Goal: Task Accomplishment & Management: Use online tool/utility

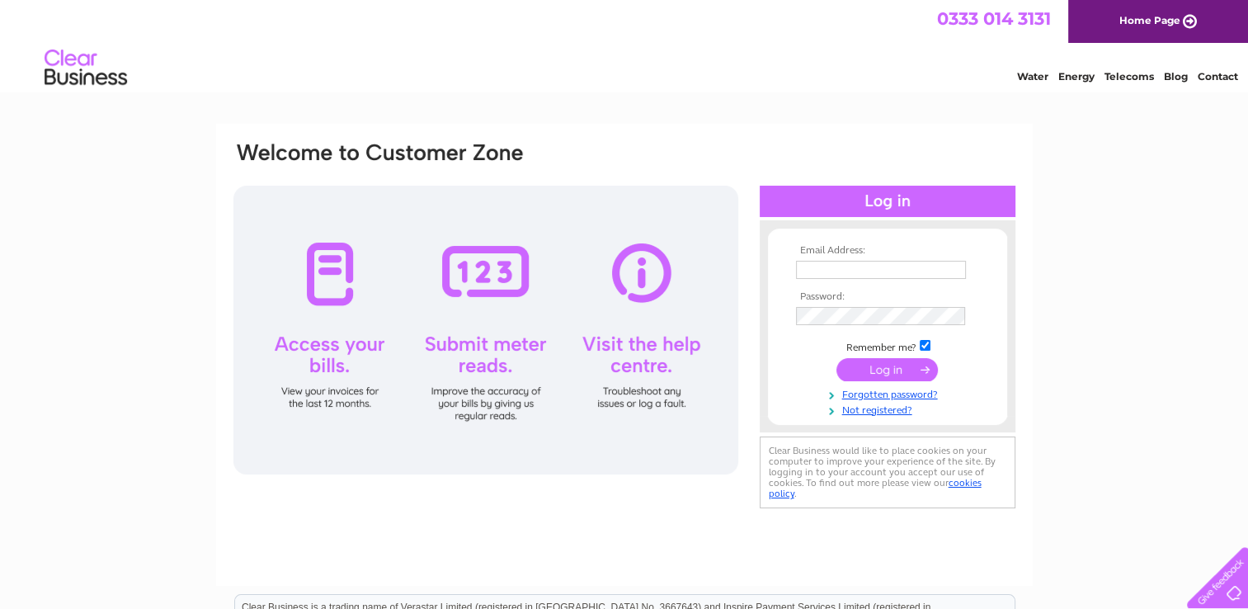
type input "invoices@ennova-law.com"
click at [895, 367] on input "submit" at bounding box center [887, 369] width 101 height 23
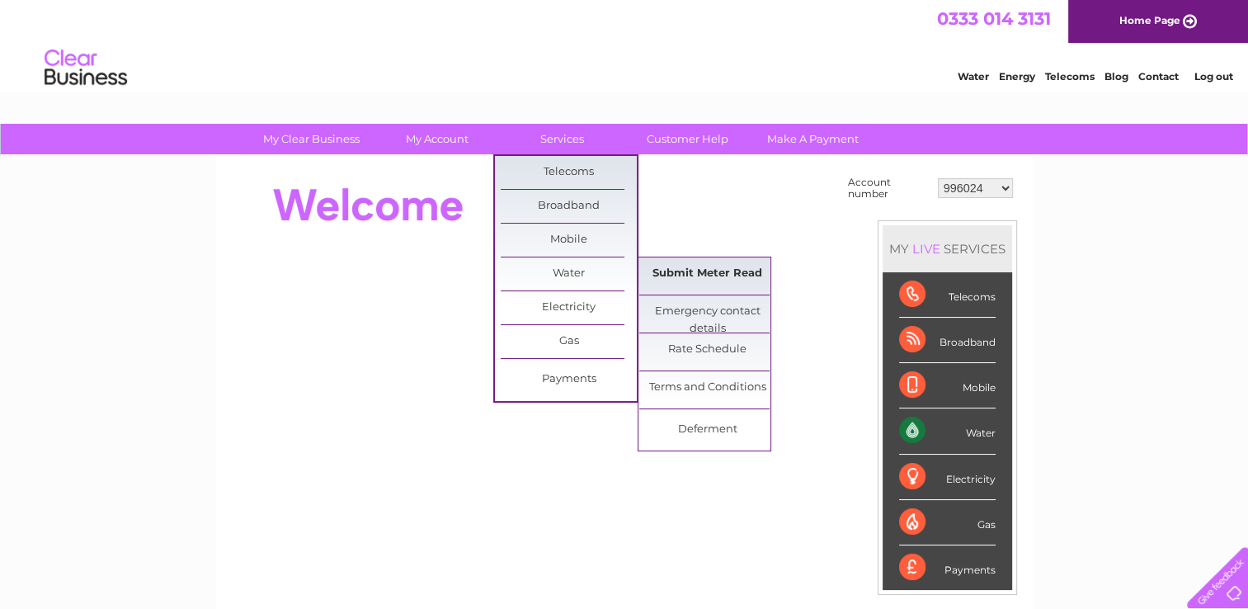
click at [653, 278] on link "Submit Meter Read" at bounding box center [707, 273] width 136 height 33
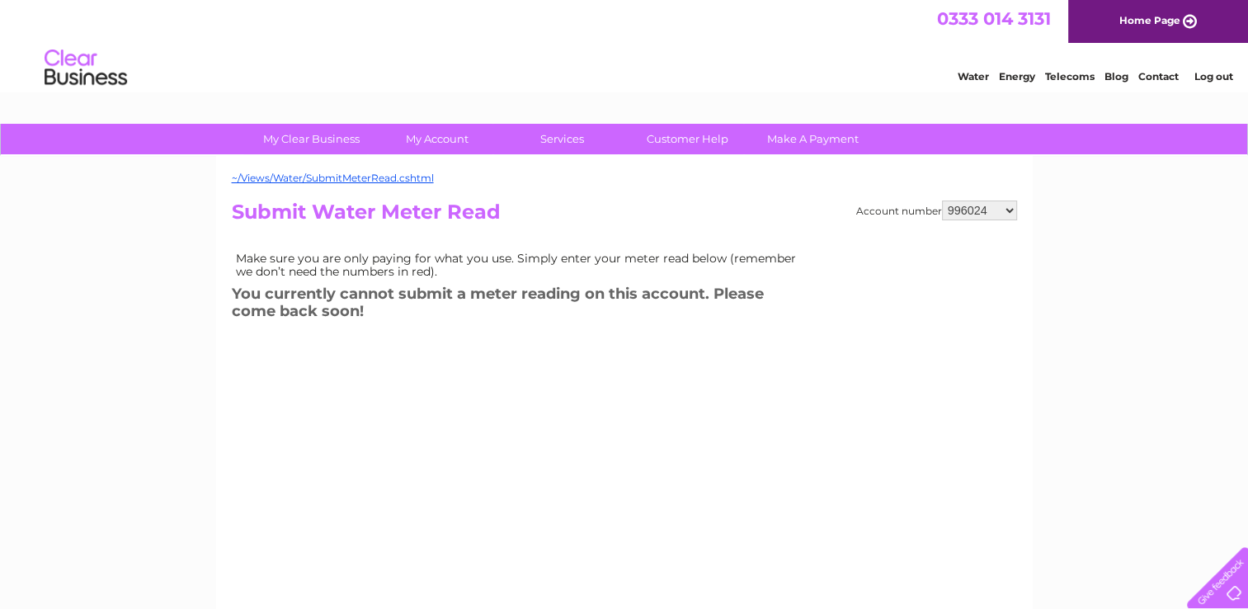
click at [964, 212] on select "996024 1092031 1092033 1092039 30269445" at bounding box center [979, 210] width 75 height 20
select select "1092033"
click at [942, 200] on select "996024 1092031 1092033 1092039 30269445" at bounding box center [979, 210] width 75 height 20
click at [987, 210] on select "996024 1092031 1092033 1092039 30269445" at bounding box center [979, 210] width 75 height 20
select select "1092031"
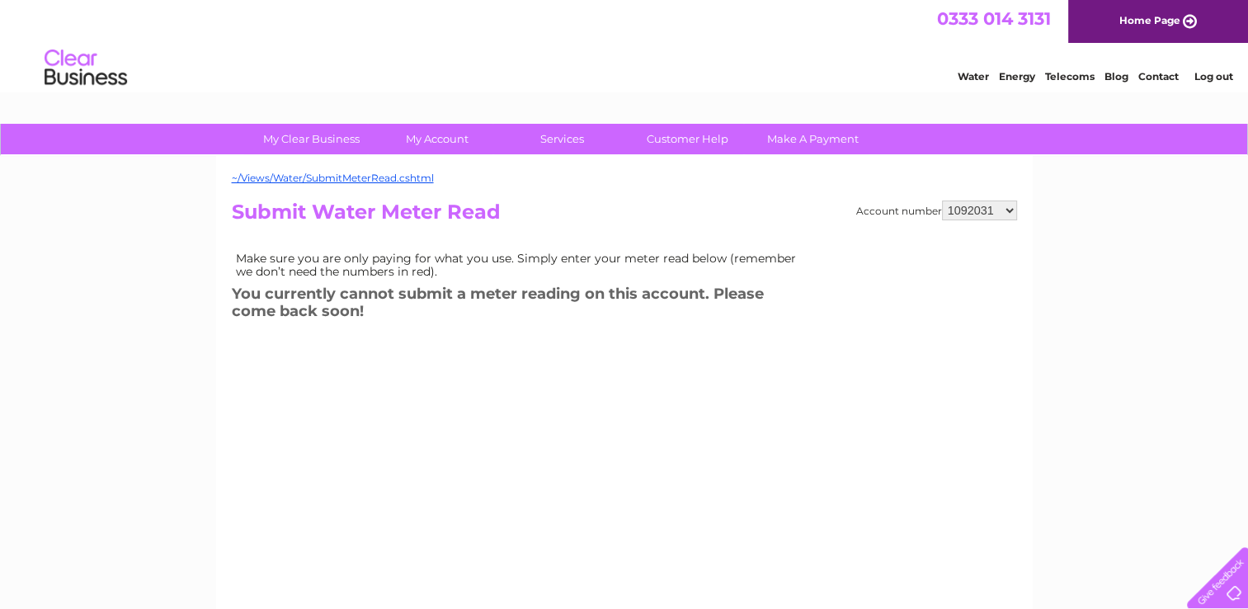
click at [942, 200] on select "996024 1092031 1092033 1092039 30269445" at bounding box center [979, 210] width 75 height 20
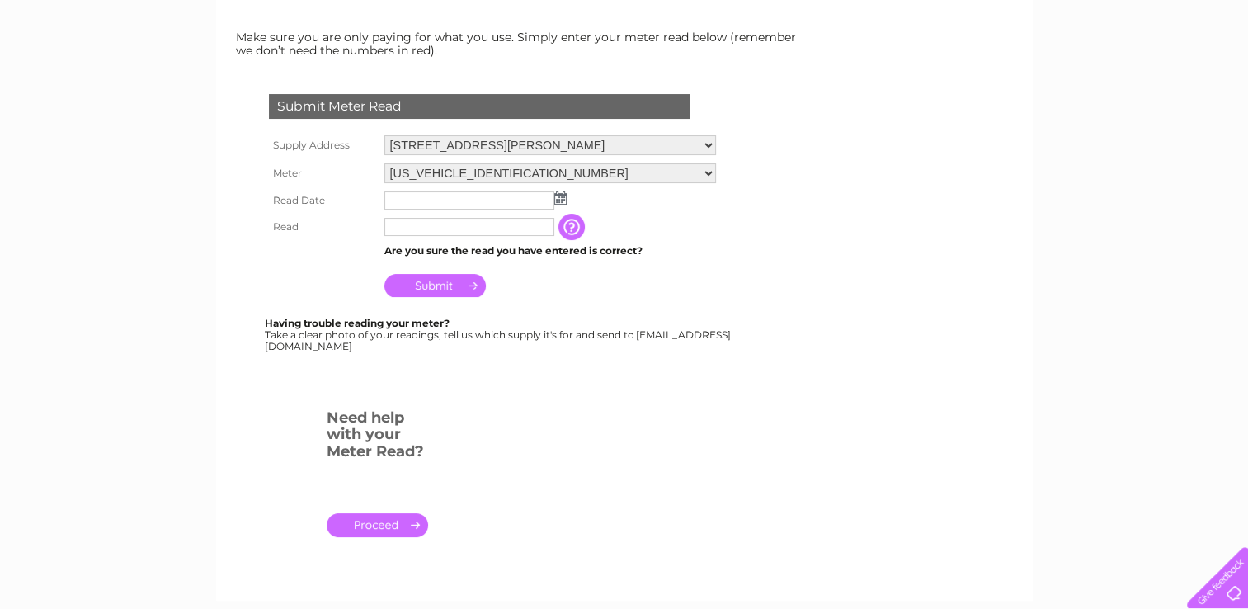
scroll to position [247, 0]
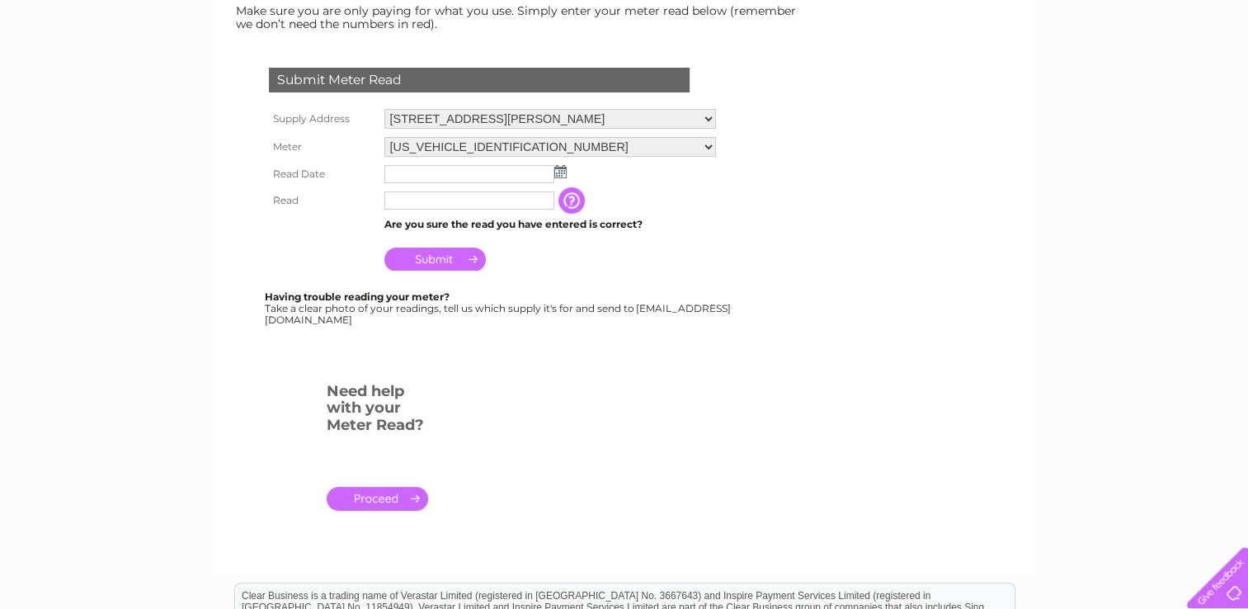
click at [559, 173] on img at bounding box center [560, 171] width 12 height 13
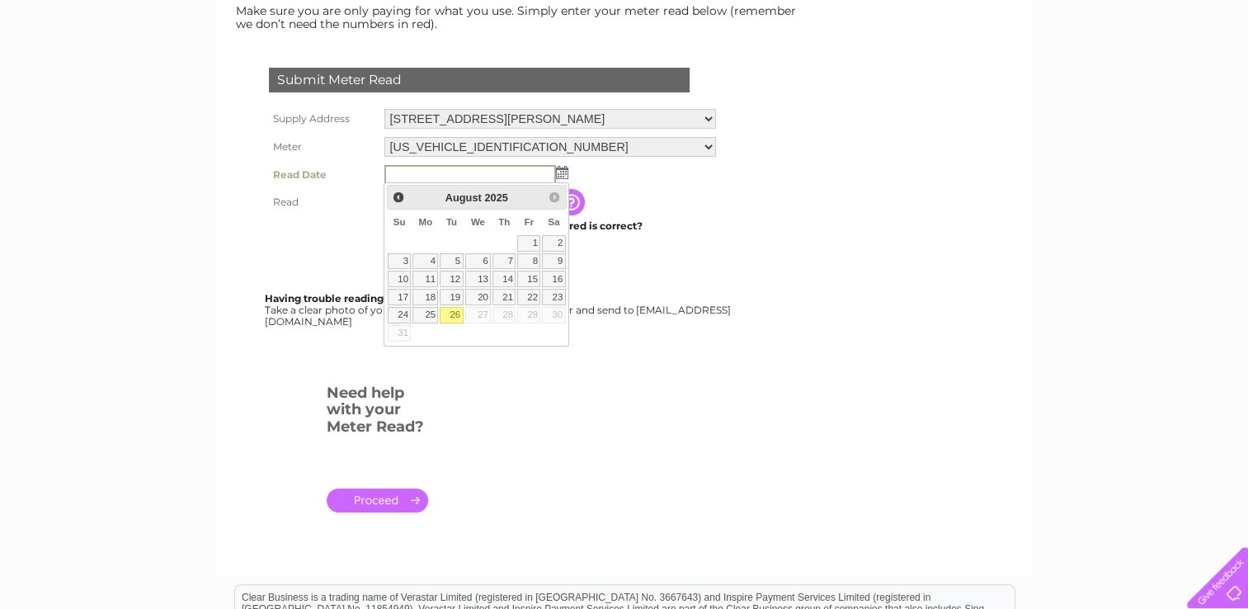
click at [448, 312] on link "26" at bounding box center [451, 315] width 23 height 16
type input "[DATE]"
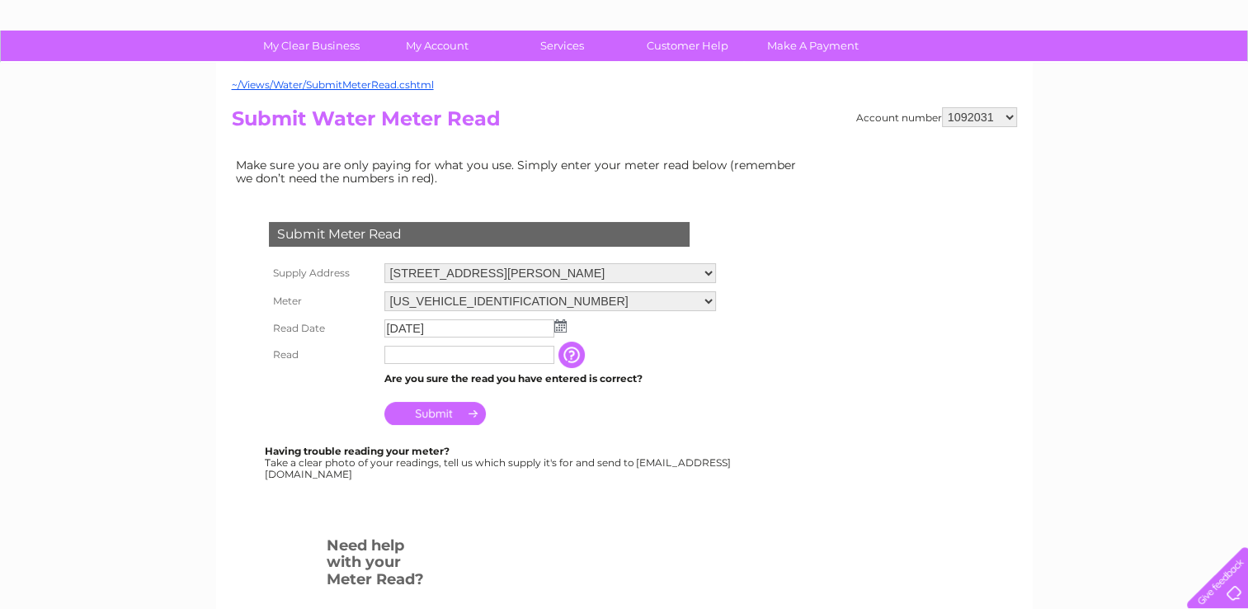
scroll to position [0, 0]
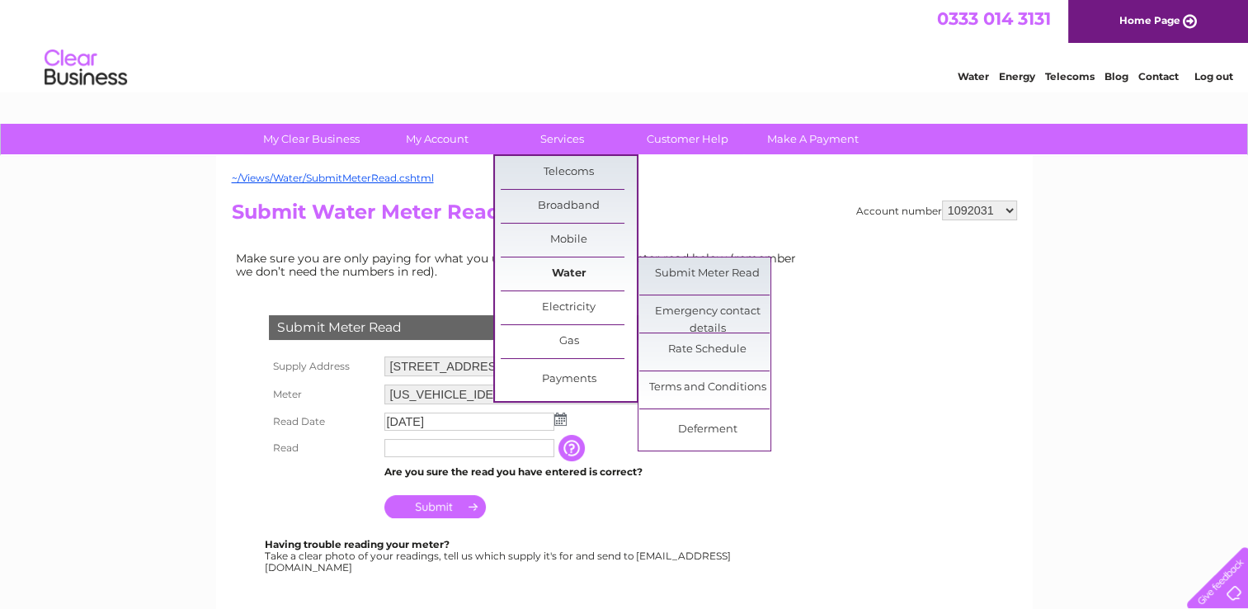
click at [554, 269] on link "Water" at bounding box center [569, 273] width 136 height 33
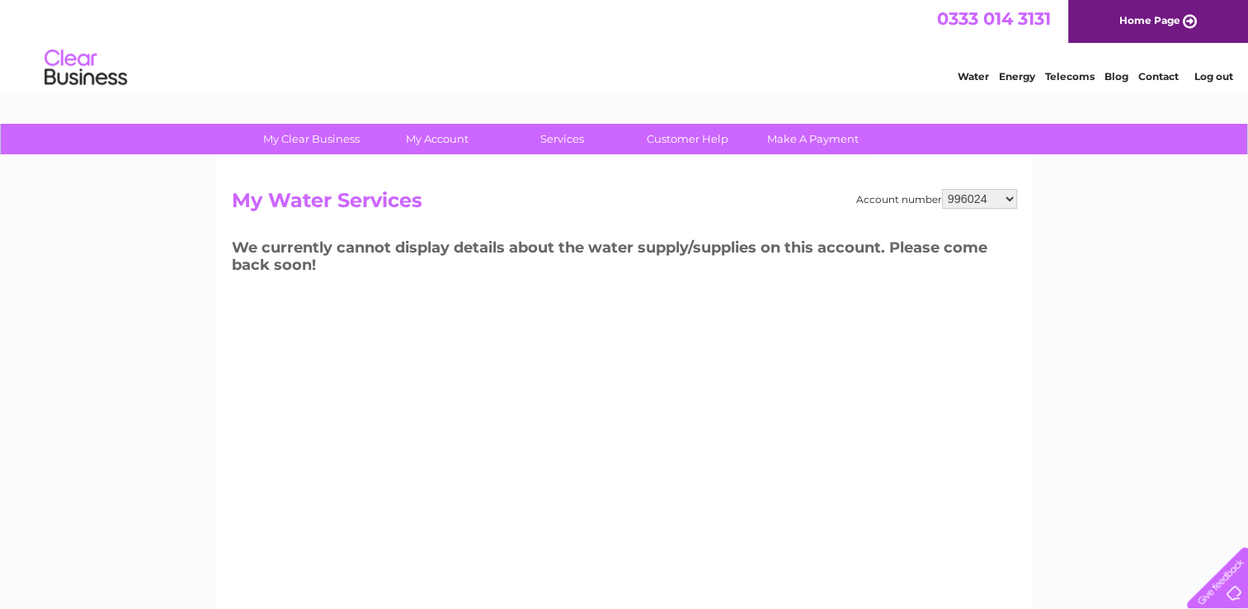
click at [1013, 197] on select "996024 1092031 1092033 1092039 30269445" at bounding box center [979, 199] width 75 height 20
select select "1092033"
click at [942, 189] on select "996024 1092031 1092033 1092039 30269445" at bounding box center [979, 199] width 75 height 20
click at [1013, 199] on select "996024 1092031 1092033 1092039 30269445" at bounding box center [979, 199] width 75 height 20
select select "1092039"
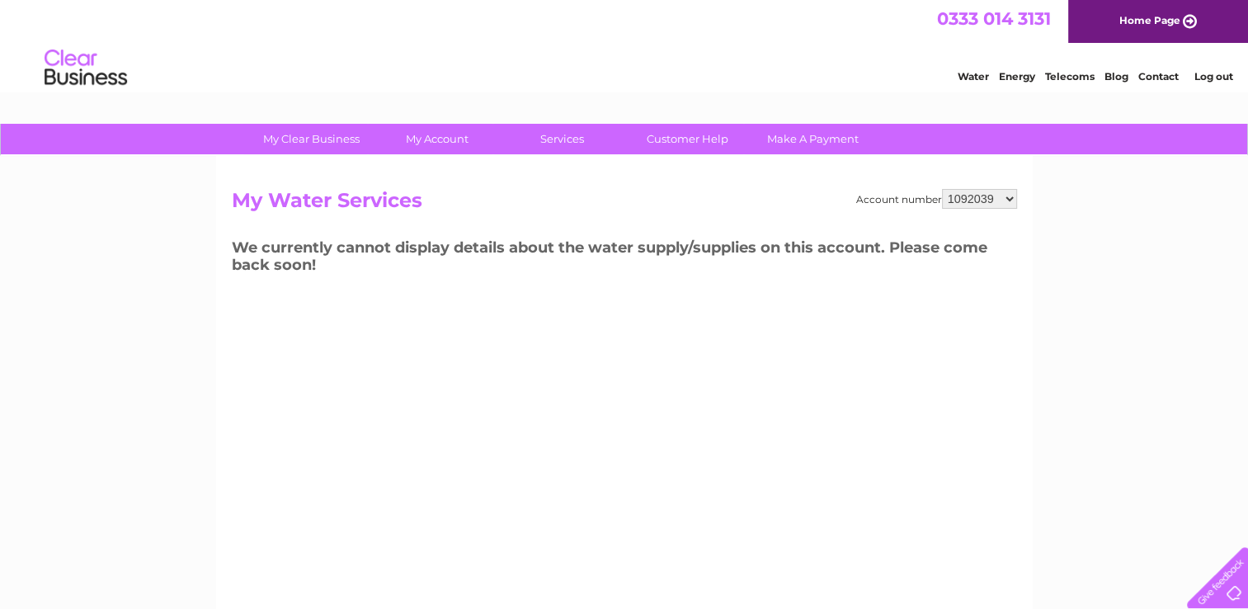
click at [942, 189] on select "996024 1092031 1092033 1092039 30269445" at bounding box center [979, 199] width 75 height 20
click at [1011, 196] on select "996024 1092031 1092033 1092039 30269445" at bounding box center [979, 199] width 75 height 20
select select "1092031"
click at [942, 189] on select "996024 1092031 1092033 1092039 30269445" at bounding box center [979, 199] width 75 height 20
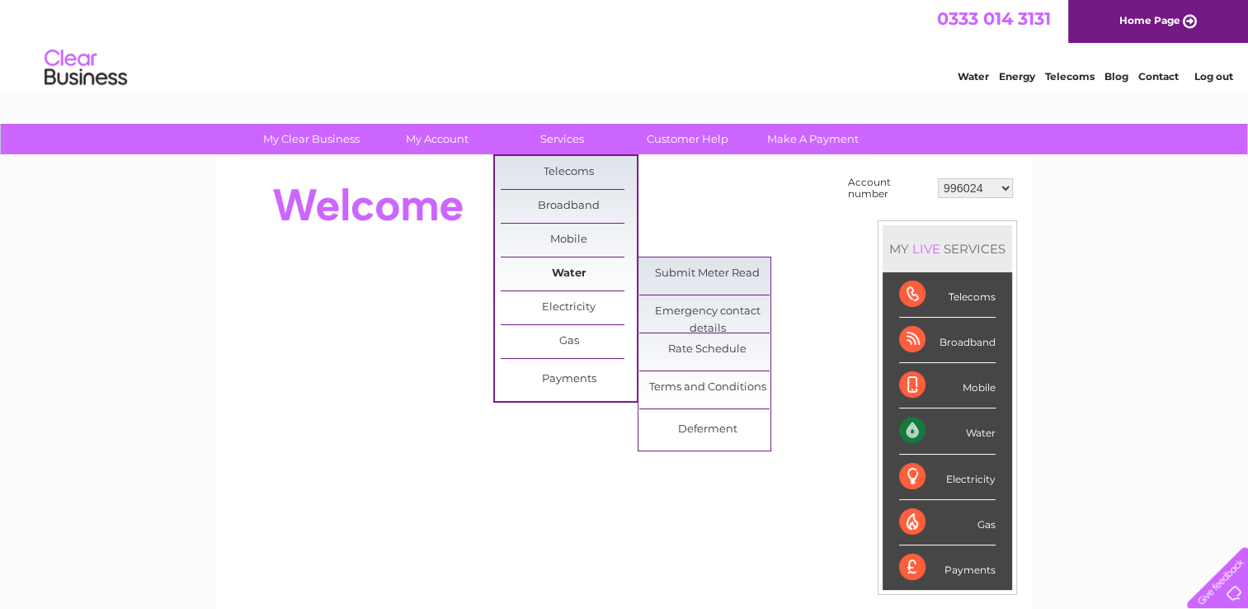
click at [582, 271] on link "Water" at bounding box center [569, 273] width 136 height 33
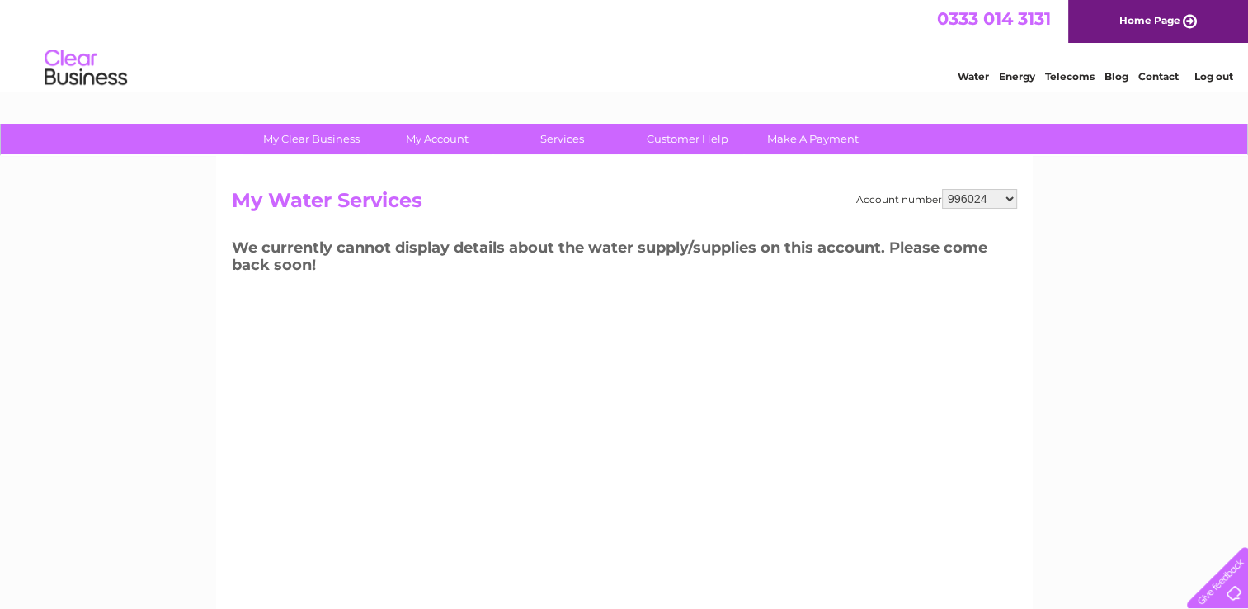
click at [1001, 197] on select "996024 1092031 1092033 1092039 30269445" at bounding box center [979, 199] width 75 height 20
select select "1092039"
click at [942, 189] on select "996024 1092031 1092033 1092039 30269445" at bounding box center [979, 199] width 75 height 20
click at [993, 196] on select "996024 1092031 1092033 1092039 30269445" at bounding box center [979, 199] width 75 height 20
select select "30269445"
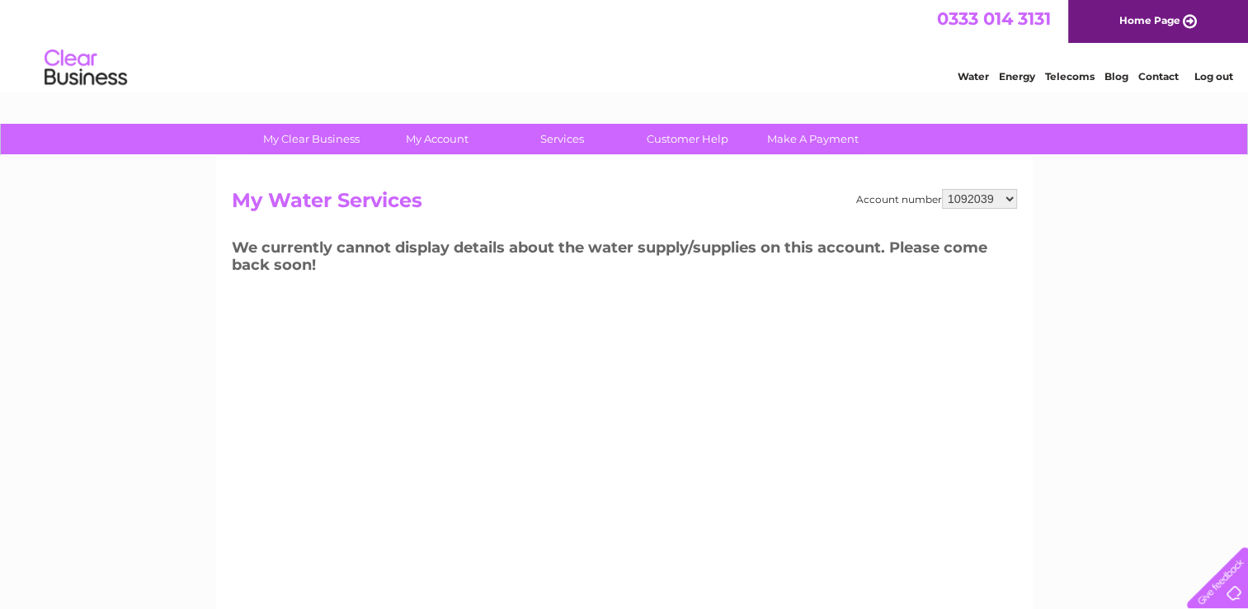
click at [942, 189] on select "996024 1092031 1092033 1092039 30269445" at bounding box center [979, 199] width 75 height 20
click at [996, 197] on select "996024 1092031 1092033 1092039 30269445" at bounding box center [979, 199] width 75 height 20
select select "1092033"
click at [942, 189] on select "996024 1092031 1092033 1092039 30269445" at bounding box center [979, 199] width 75 height 20
click at [1004, 196] on select "996024 1092031 1092033 1092039 30269445" at bounding box center [979, 199] width 75 height 20
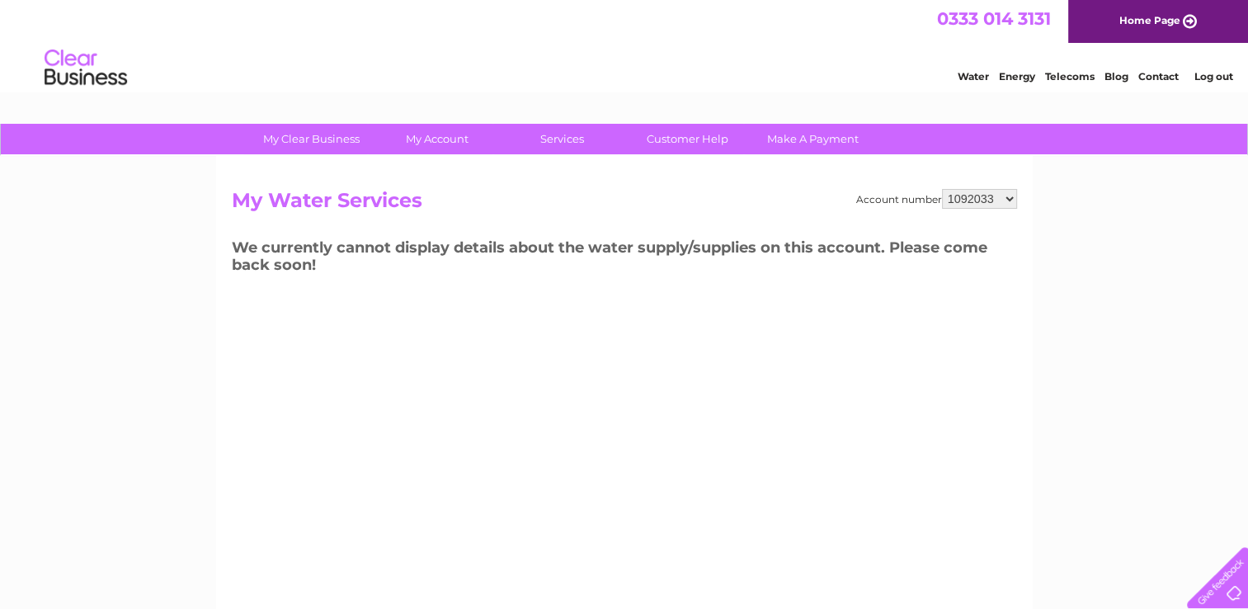
select select "1092039"
click at [942, 189] on select "996024 1092031 1092033 1092039 30269445" at bounding box center [979, 199] width 75 height 20
click at [1006, 198] on select "996024 1092031 1092033 1092039 30269445" at bounding box center [979, 199] width 75 height 20
select select "996024"
click at [942, 189] on select "996024 1092031 1092033 1092039 30269445" at bounding box center [979, 199] width 75 height 20
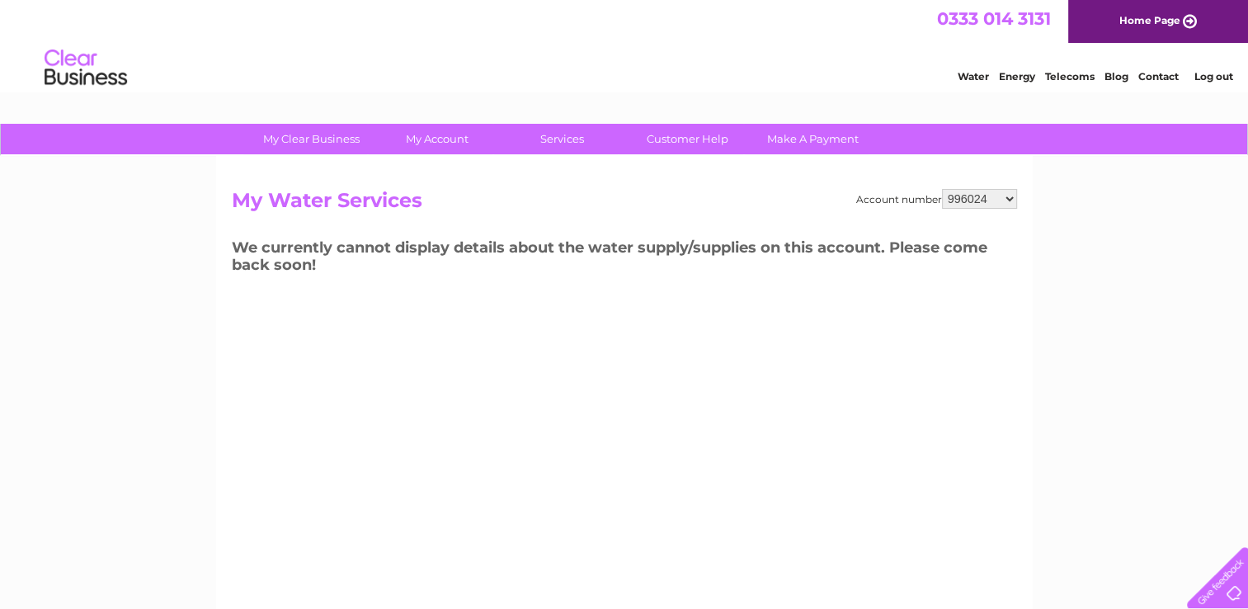
click at [1003, 196] on select "996024 1092031 1092033 1092039 30269445" at bounding box center [979, 199] width 75 height 20
select select "1092031"
click at [942, 189] on select "996024 1092031 1092033 1092039 30269445" at bounding box center [979, 199] width 75 height 20
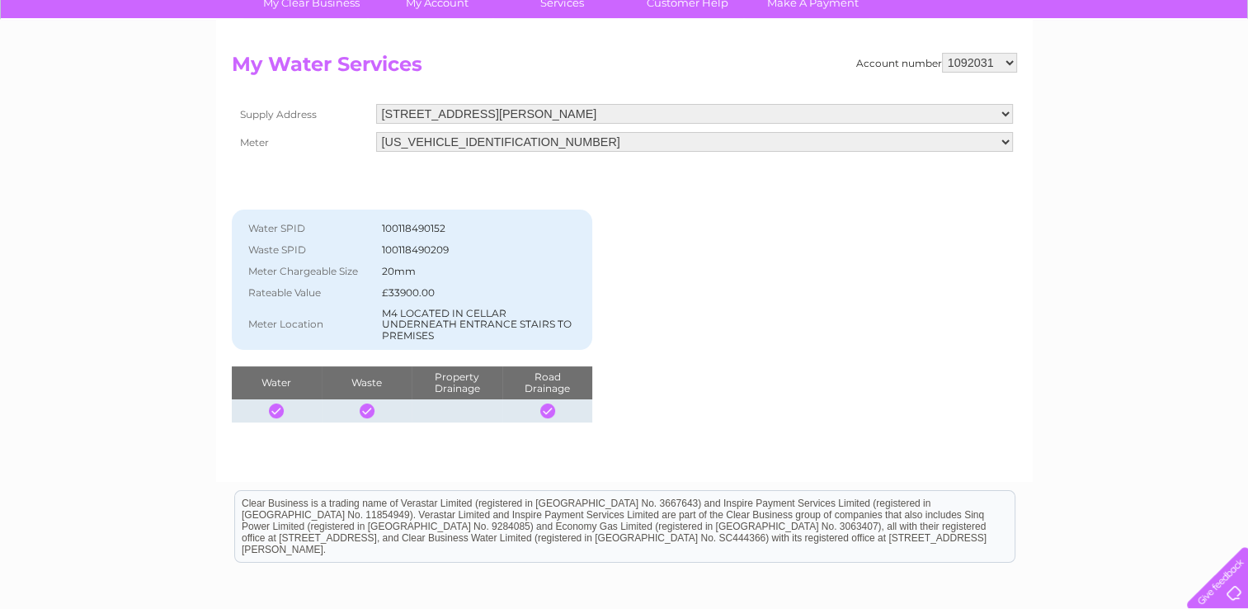
scroll to position [165, 0]
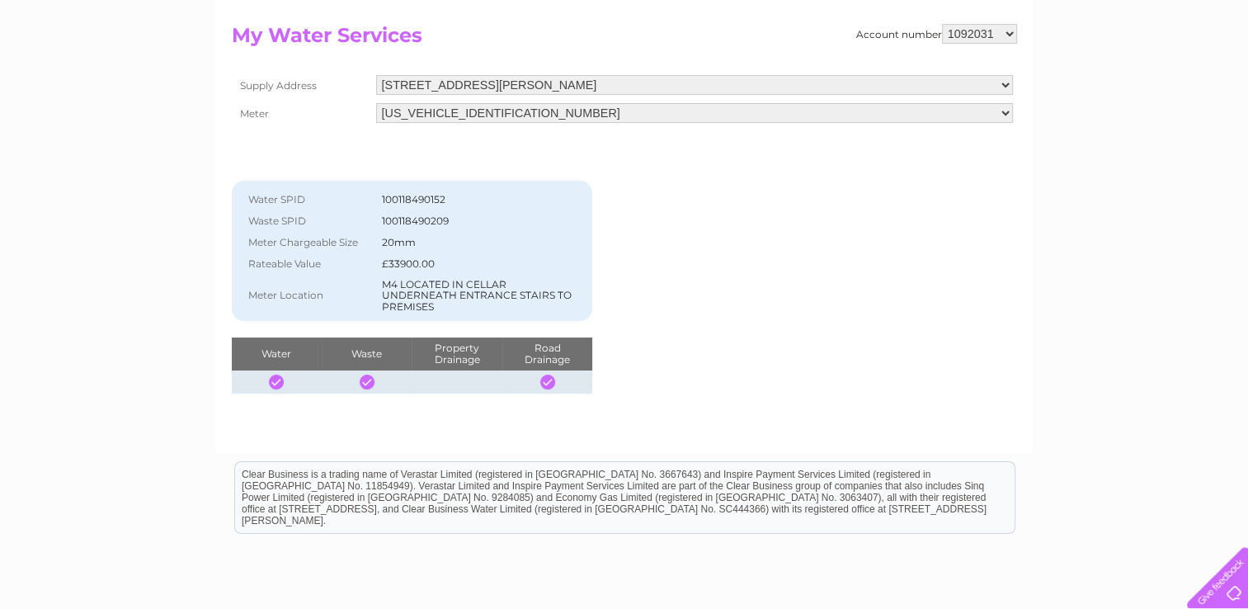
click at [1001, 114] on select "06ELSTER18T588105" at bounding box center [694, 113] width 637 height 20
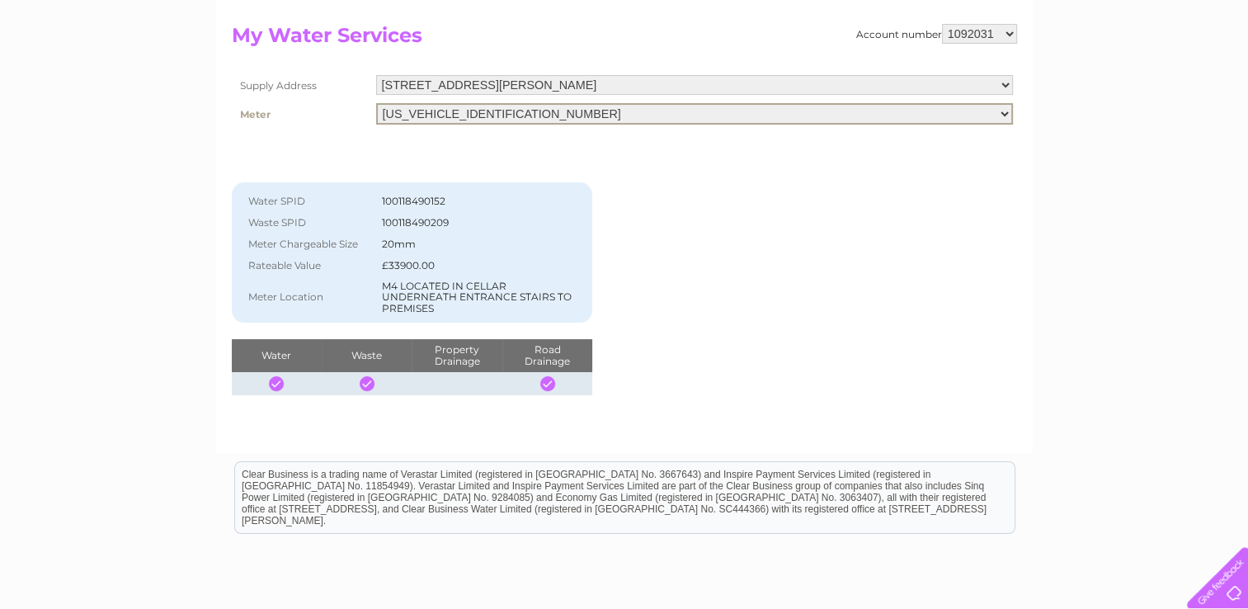
click at [1001, 114] on select "06ELSTER18T588105" at bounding box center [694, 113] width 637 height 21
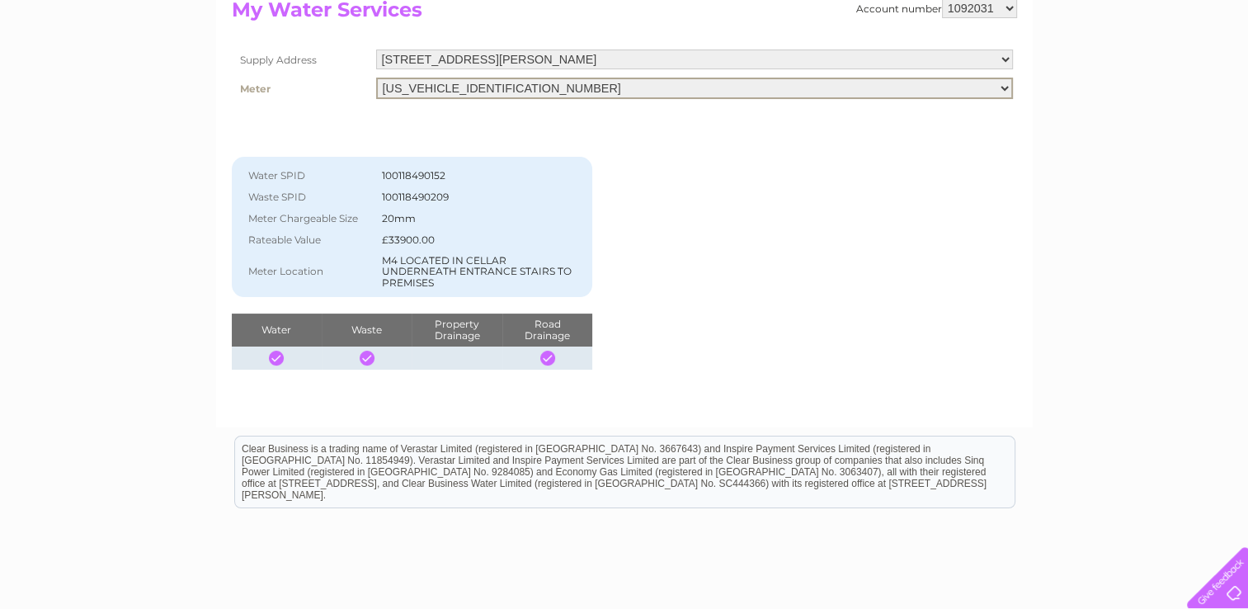
scroll to position [55, 0]
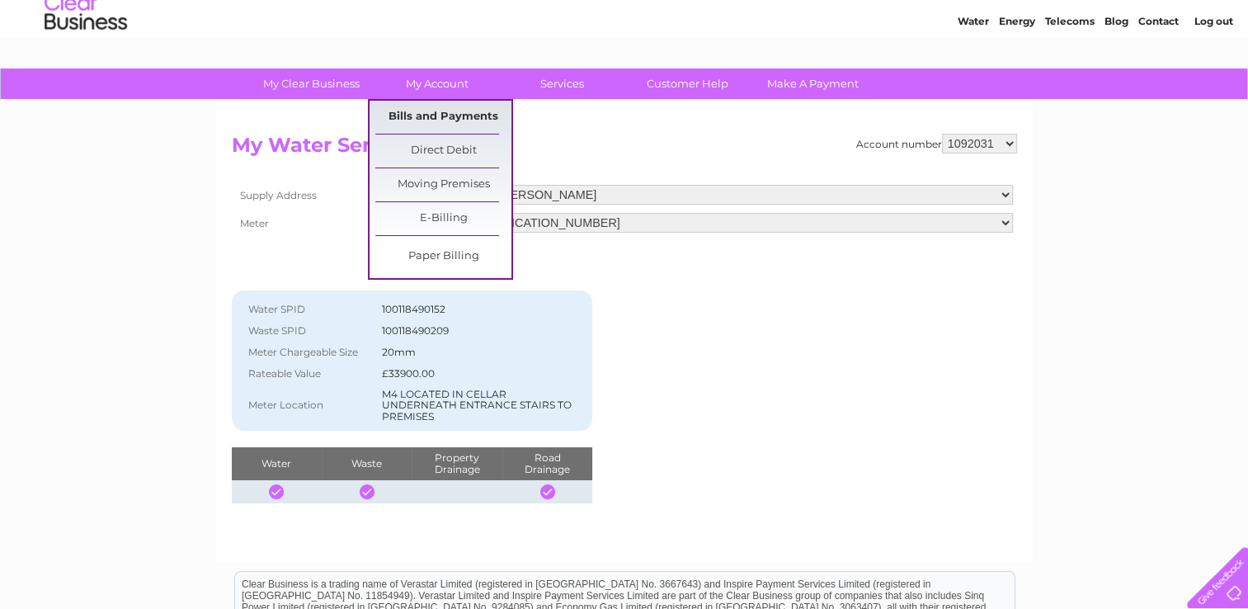
click at [442, 121] on link "Bills and Payments" at bounding box center [443, 117] width 136 height 33
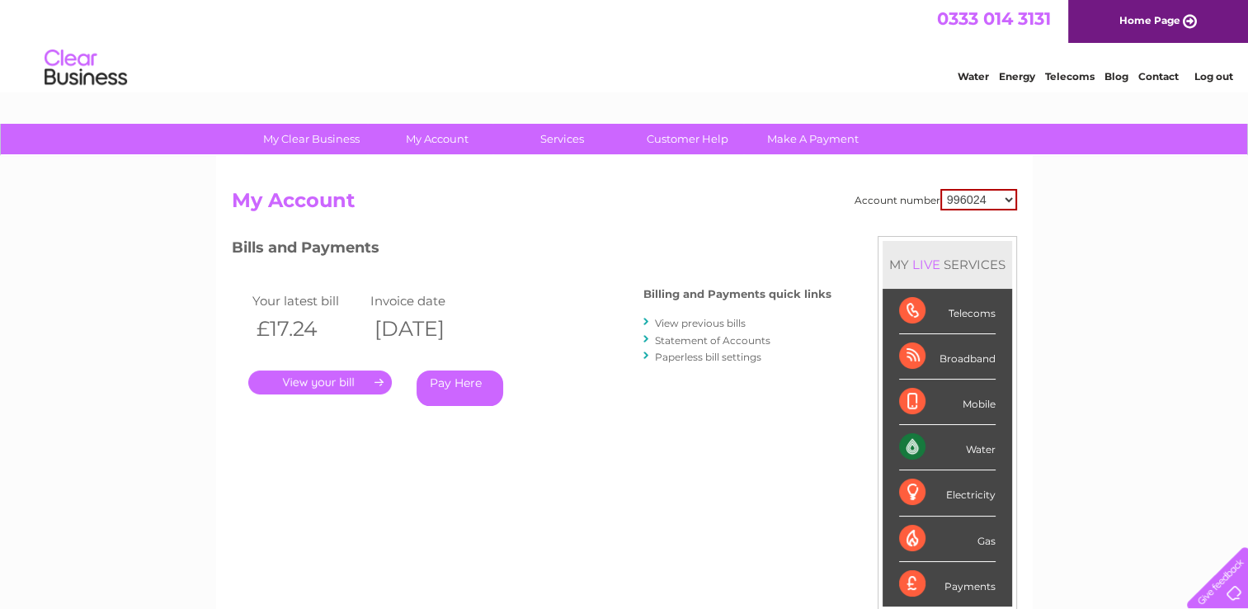
click at [699, 322] on link "View previous bills" at bounding box center [700, 323] width 91 height 12
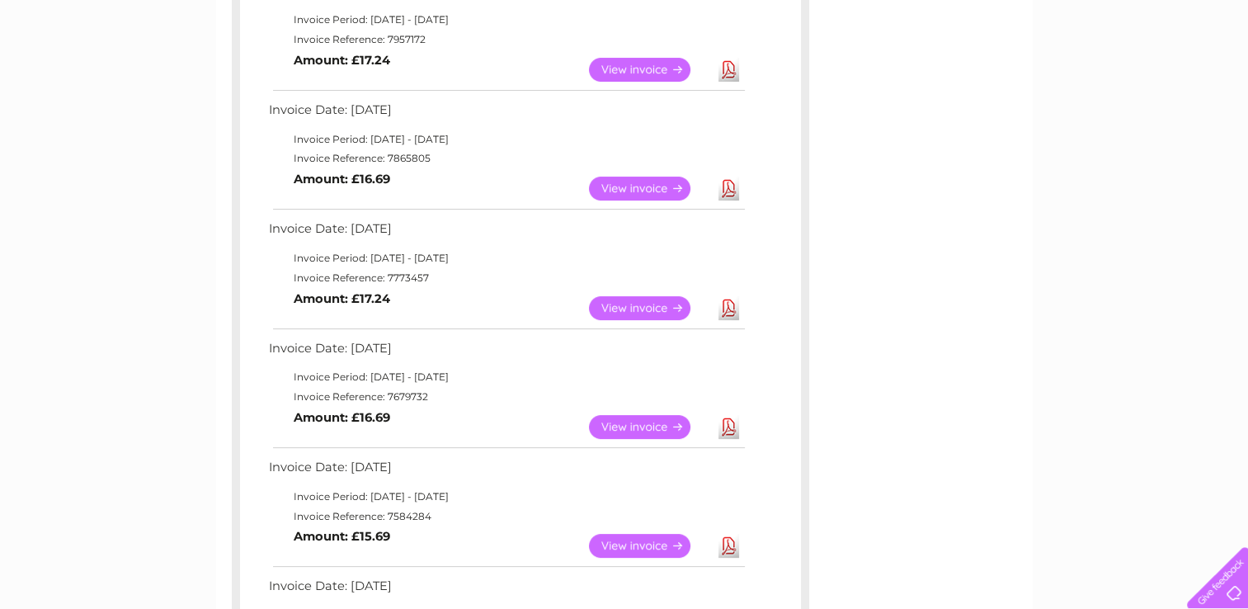
scroll to position [165, 0]
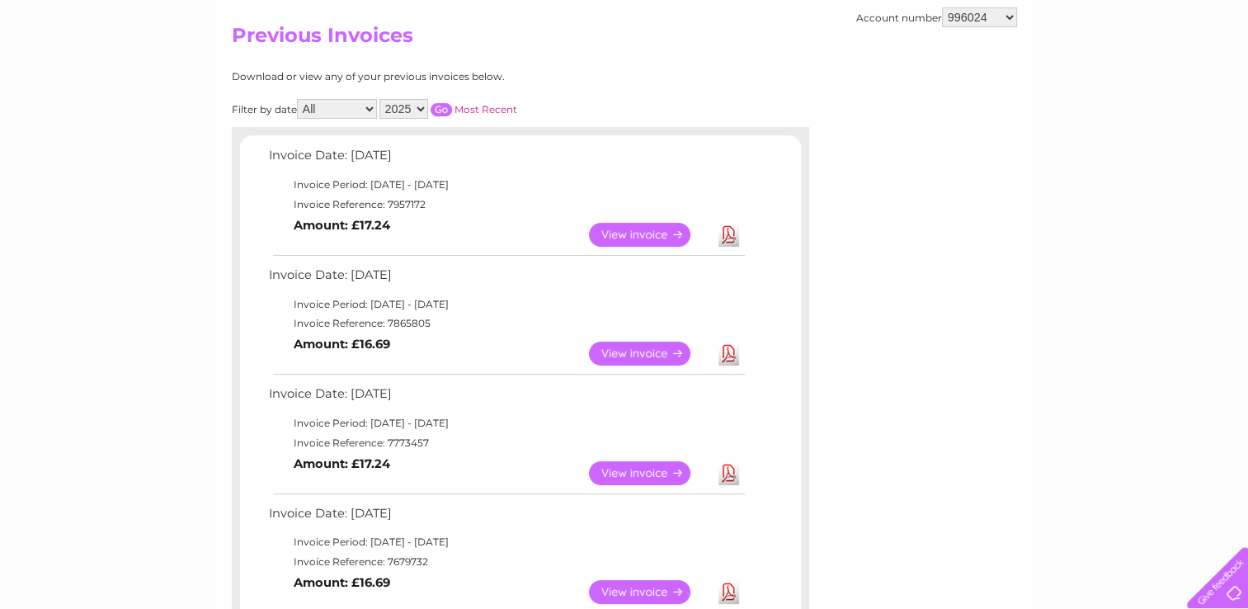
click at [723, 236] on link "Download" at bounding box center [729, 235] width 21 height 24
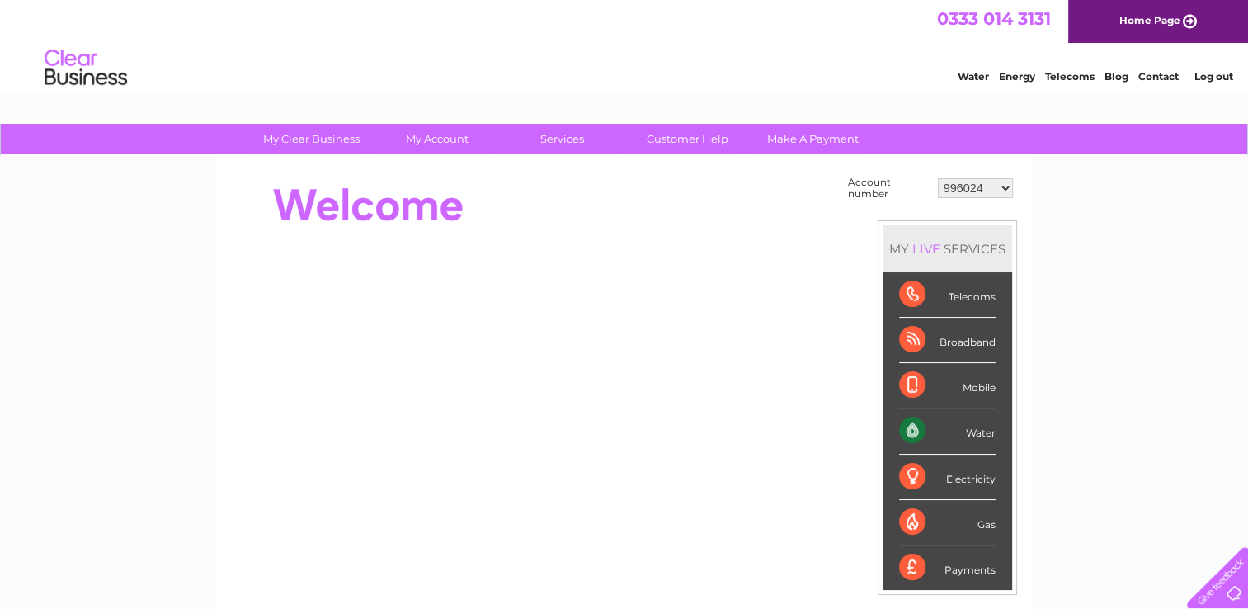
click at [993, 183] on select "996024 1092031 1092033 1092039 30269445" at bounding box center [975, 188] width 75 height 20
select select "1092039"
click at [938, 178] on select "996024 1092031 1092033 1092039 30269445" at bounding box center [975, 188] width 75 height 20
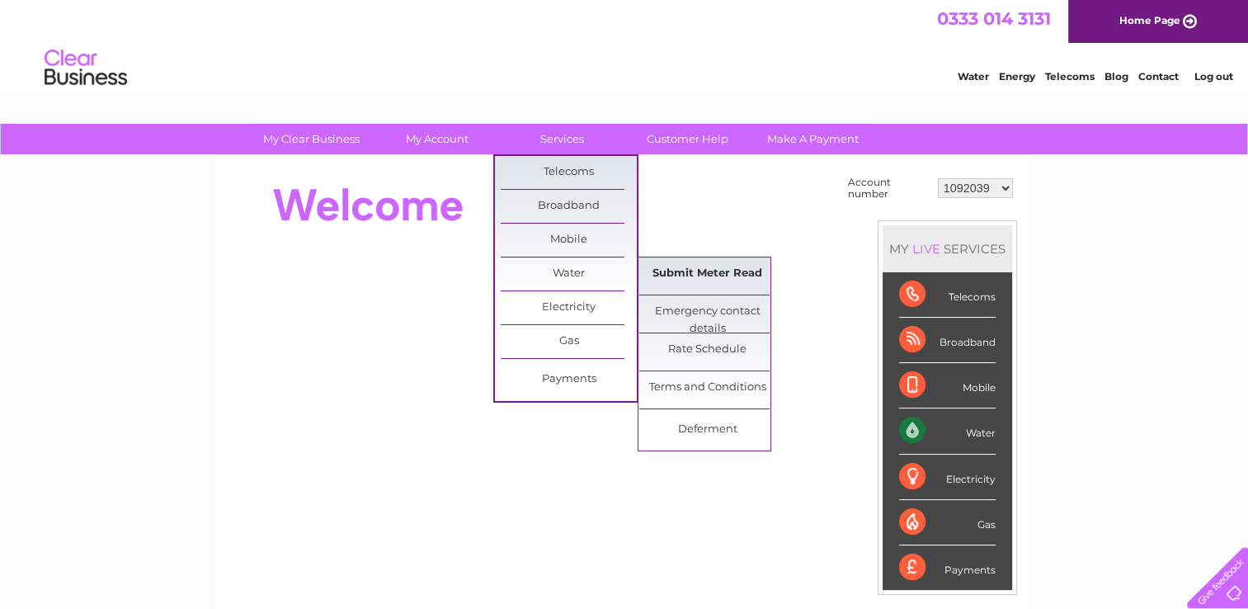
click at [686, 272] on link "Submit Meter Read" at bounding box center [707, 273] width 136 height 33
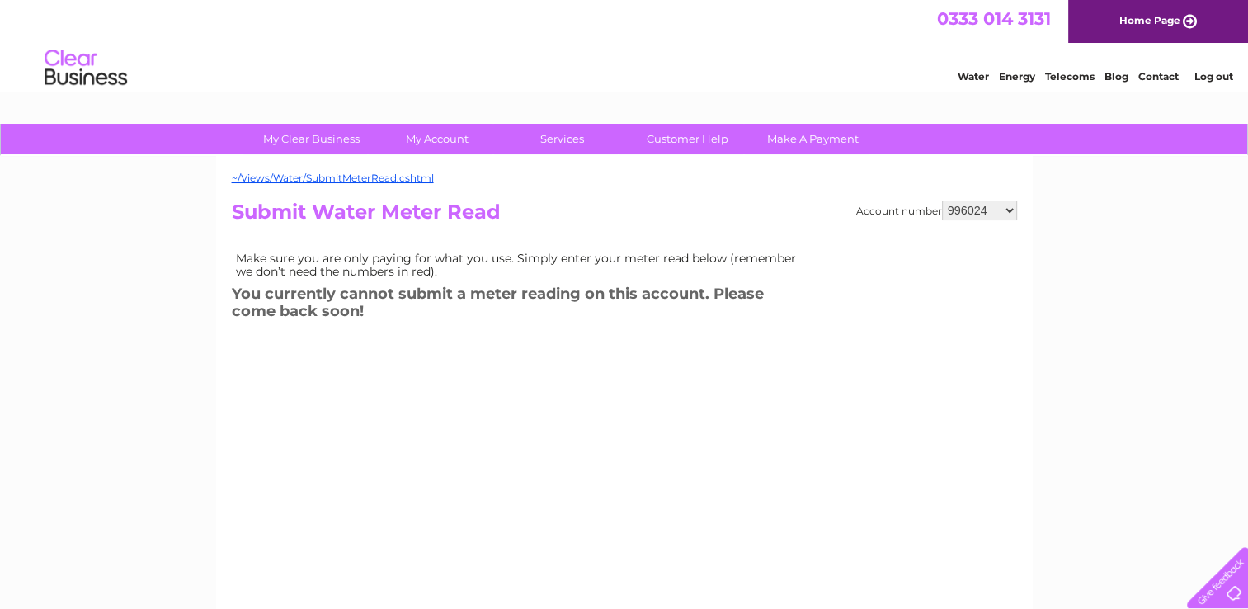
click at [1006, 211] on select "996024 1092031 1092033 1092039 30269445" at bounding box center [979, 210] width 75 height 20
select select "1092039"
click at [942, 200] on select "996024 1092031 1092033 1092039 30269445" at bounding box center [979, 210] width 75 height 20
click at [1004, 212] on select "996024 1092031 1092033 1092039 30269445" at bounding box center [979, 210] width 75 height 20
select select "1092033"
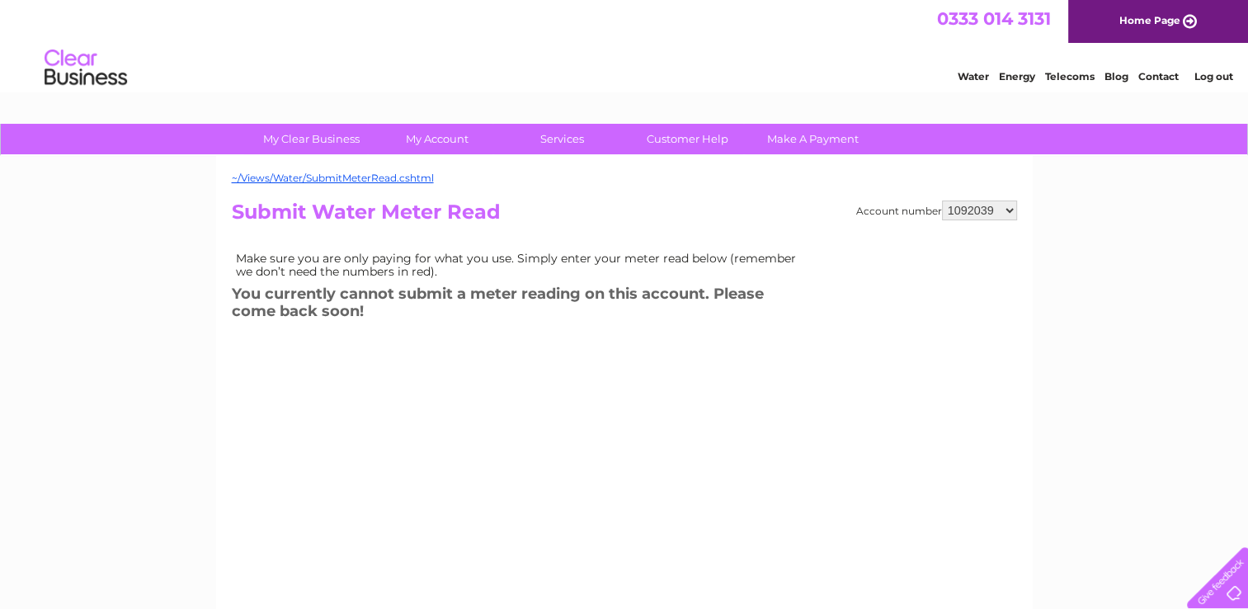
click at [942, 200] on select "996024 1092031 1092033 1092039 30269445" at bounding box center [979, 210] width 75 height 20
click at [983, 210] on select "996024 1092031 1092033 1092039 30269445" at bounding box center [979, 210] width 75 height 20
select select "1092031"
click at [942, 200] on select "996024 1092031 1092033 1092039 30269445" at bounding box center [979, 210] width 75 height 20
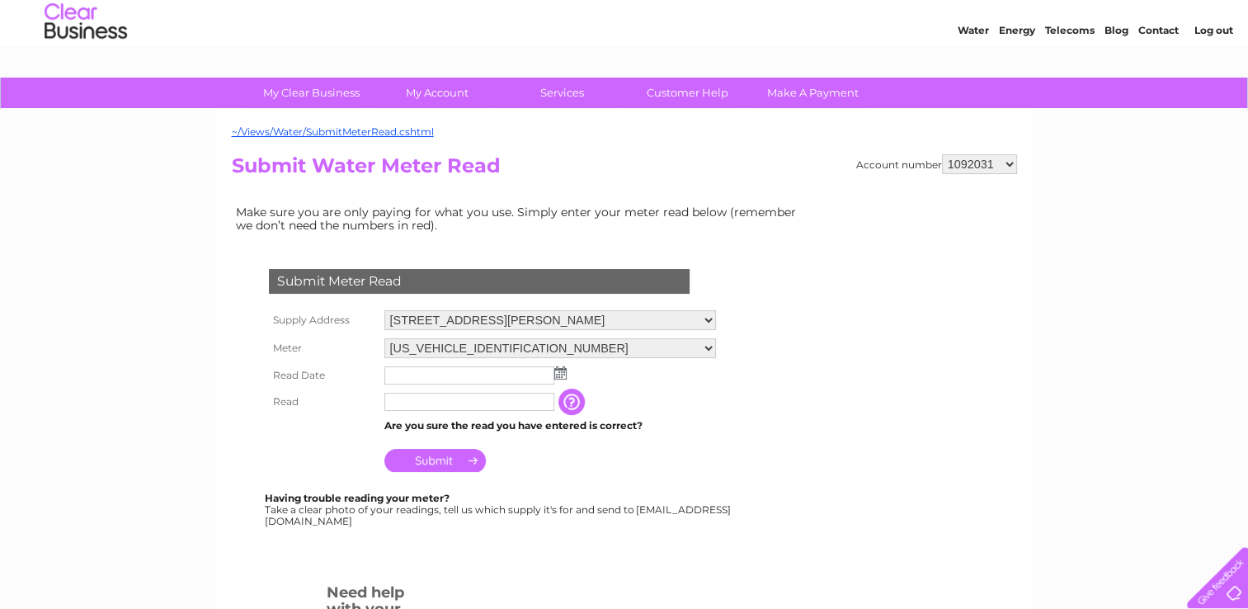
scroll to position [165, 0]
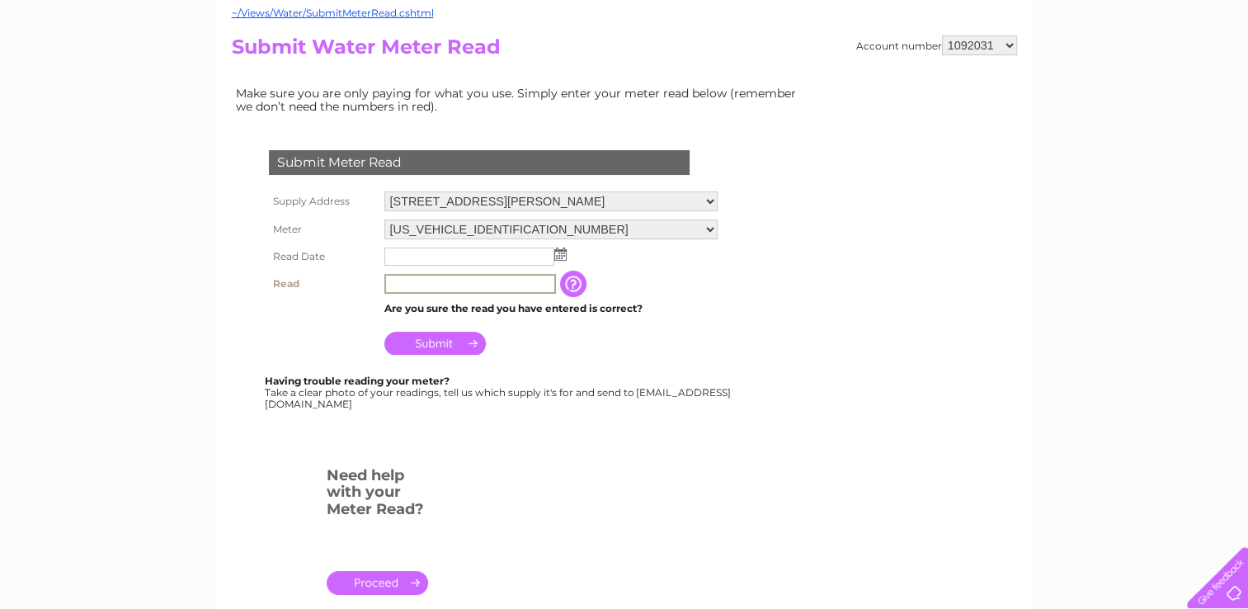
click at [456, 279] on input "text" at bounding box center [470, 284] width 172 height 20
type input "00893"
click at [574, 280] on input "button" at bounding box center [575, 284] width 30 height 26
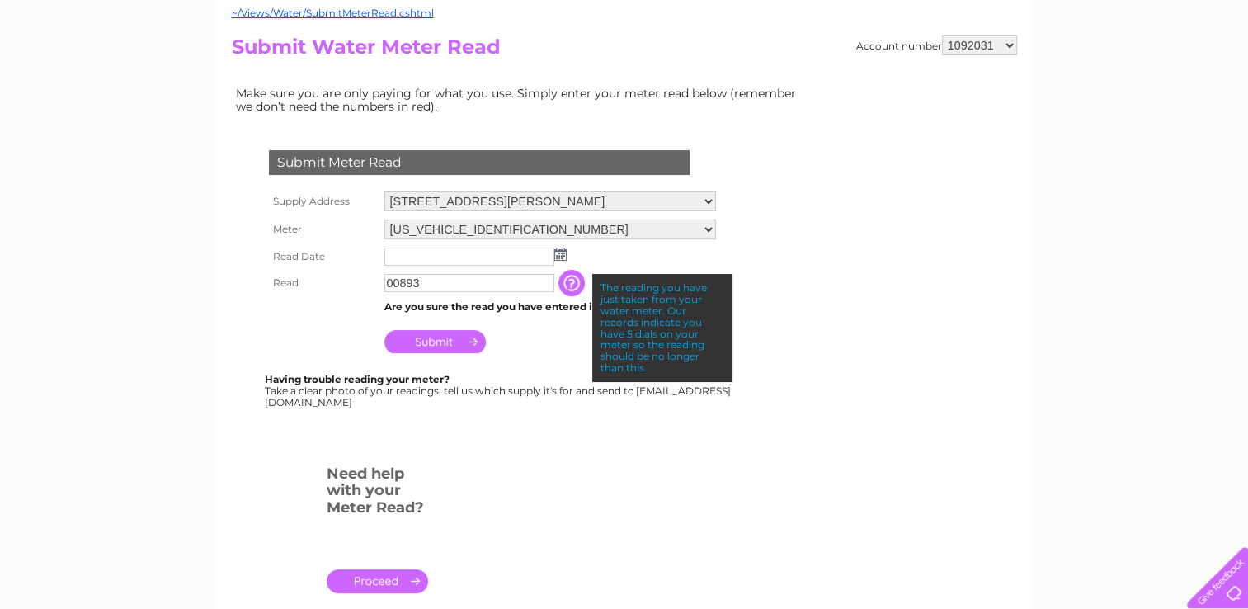
click at [544, 352] on td "Submit" at bounding box center [550, 338] width 340 height 40
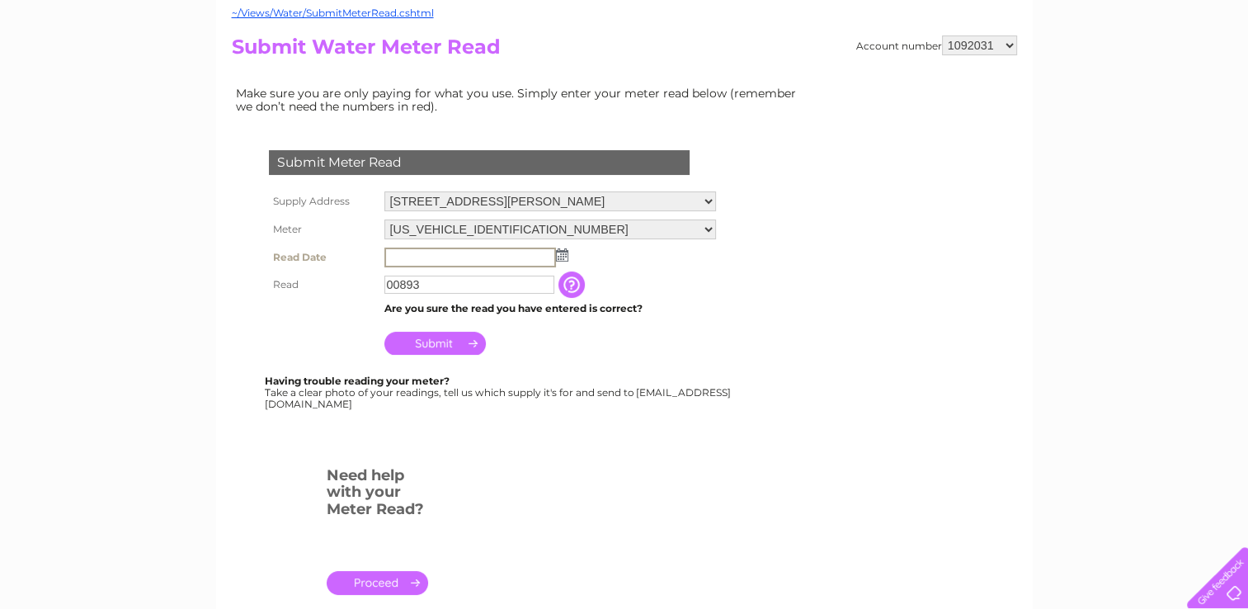
click at [497, 256] on input "text" at bounding box center [470, 257] width 172 height 20
click at [561, 254] on img at bounding box center [562, 254] width 12 height 13
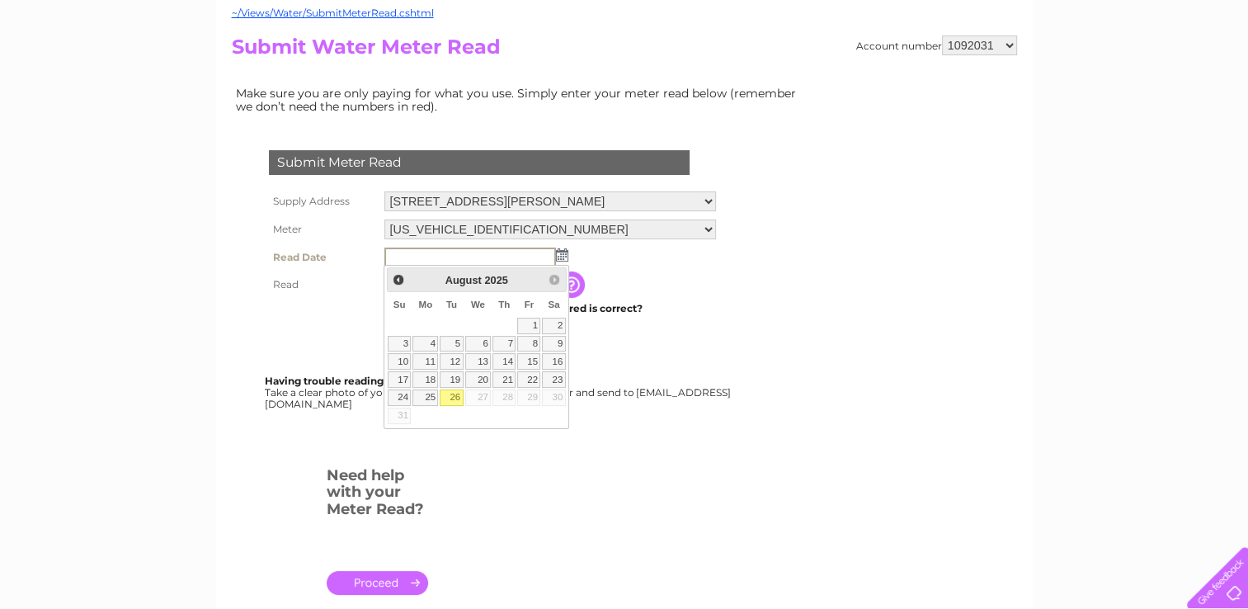
click at [452, 390] on link "26" at bounding box center [451, 397] width 23 height 16
type input "2025/08/26"
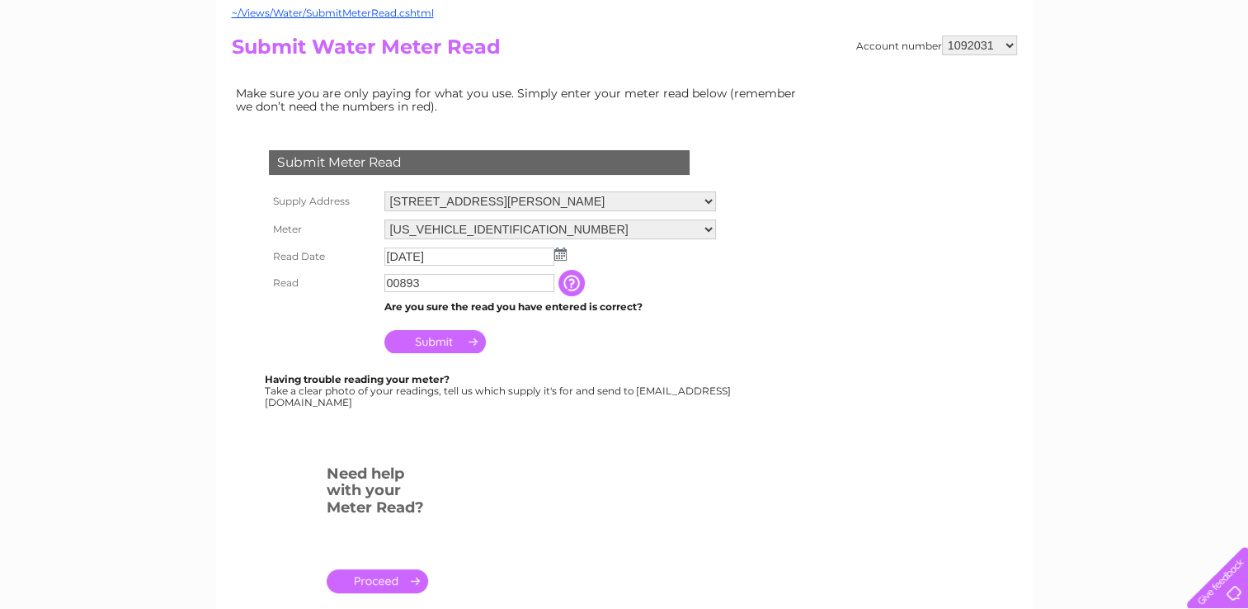
click at [445, 338] on input "Submit" at bounding box center [434, 341] width 101 height 23
